Goal: Task Accomplishment & Management: Complete application form

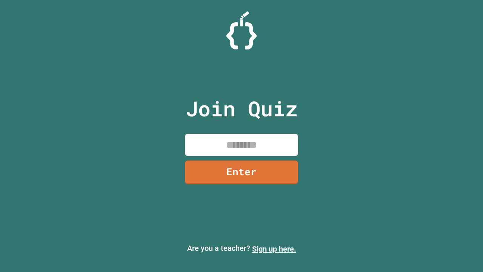
click at [274, 249] on link "Sign up here." at bounding box center [274, 248] width 44 height 9
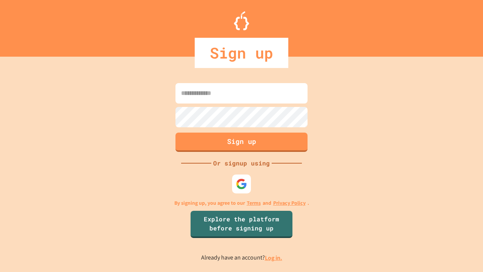
click at [274, 257] on link "Log in." at bounding box center [273, 258] width 17 height 8
